Goal: Obtain resource: Download file/media

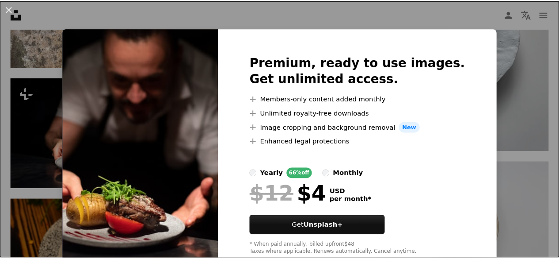
scroll to position [2144, 0]
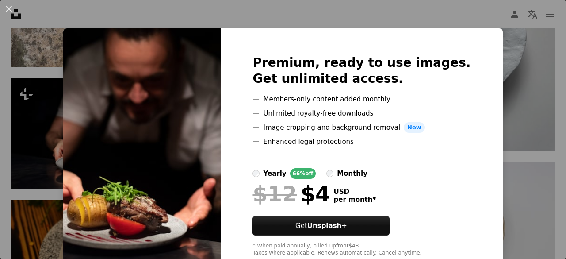
click at [488, 28] on div "An X shape Premium, ready to use images. Get unlimited access. A plus sign Memb…" at bounding box center [283, 129] width 566 height 259
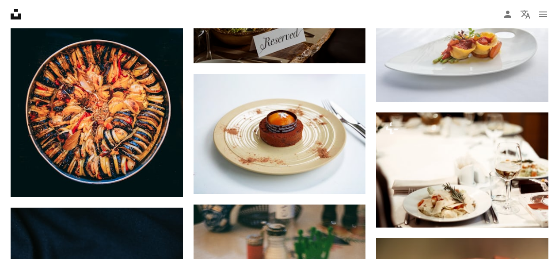
scroll to position [2425, 0]
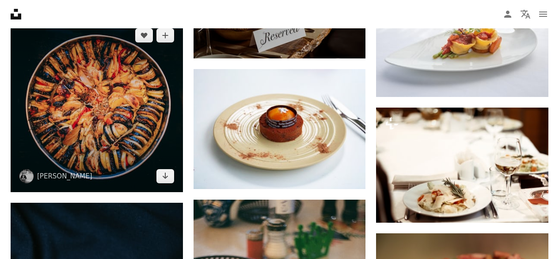
click at [114, 155] on img at bounding box center [97, 105] width 172 height 172
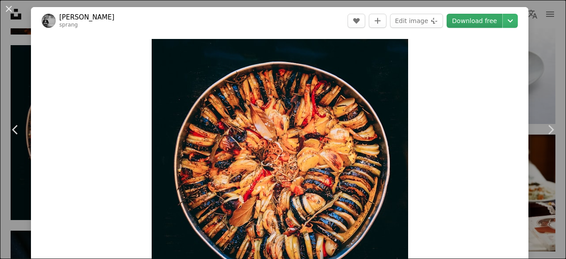
click at [461, 21] on link "Download free" at bounding box center [474, 21] width 56 height 14
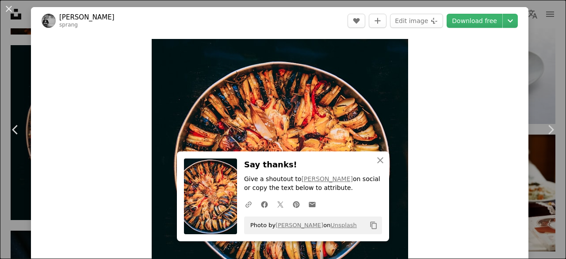
click at [529, 35] on div "An X shape Chevron left Chevron right [PERSON_NAME] A heart A plus sign Edit im…" at bounding box center [283, 129] width 566 height 259
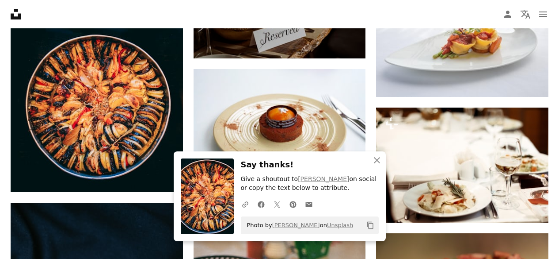
click at [378, 163] on icon "An X shape" at bounding box center [377, 160] width 11 height 11
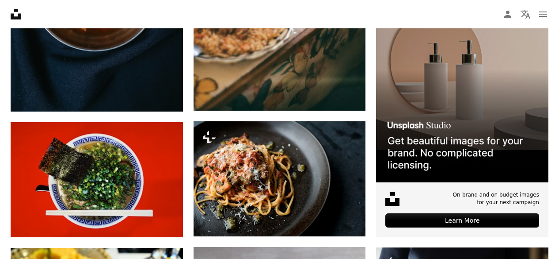
scroll to position [2774, 0]
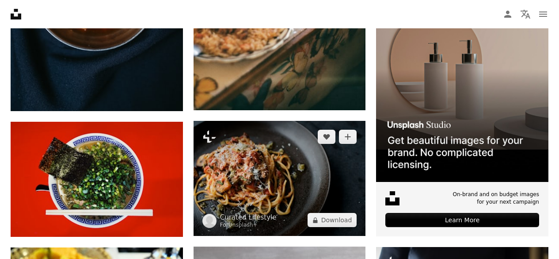
click at [344, 211] on img at bounding box center [280, 178] width 172 height 115
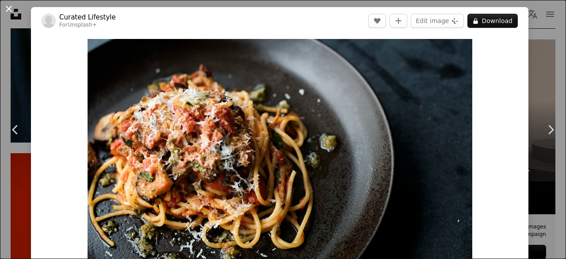
click at [8, 7] on button "An X shape" at bounding box center [9, 9] width 11 height 11
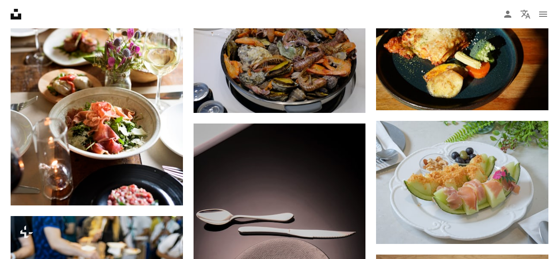
scroll to position [4099, 0]
